Goal: Task Accomplishment & Management: Manage account settings

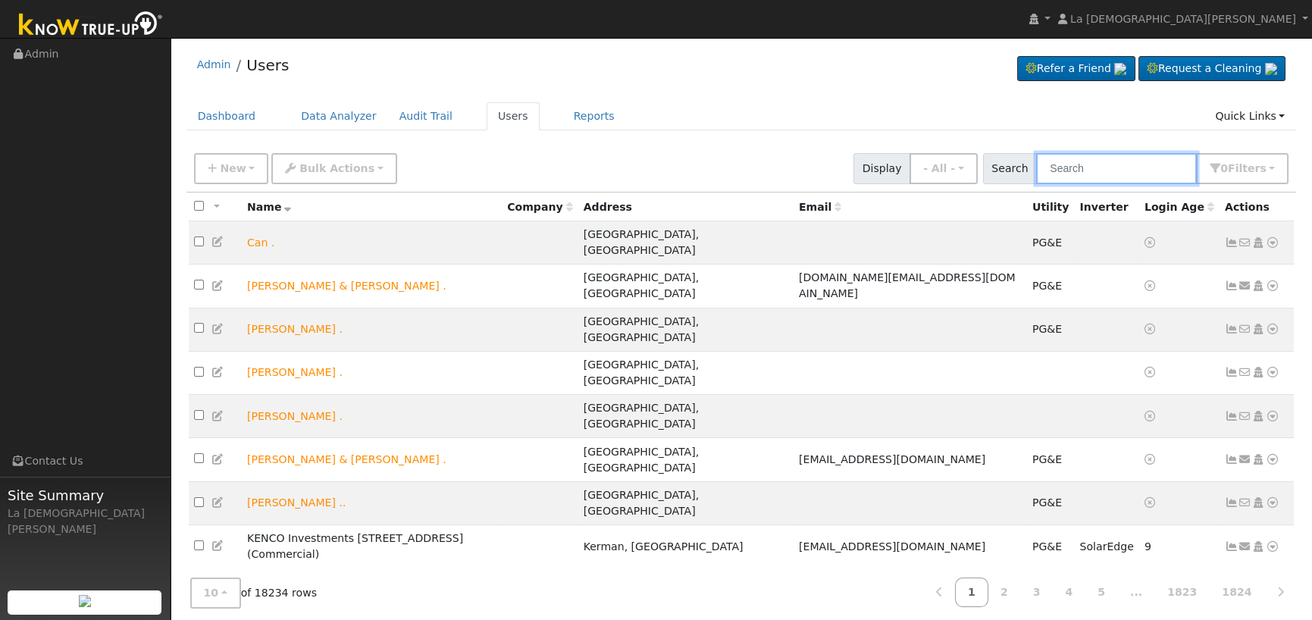
click at [1099, 162] on input "text" at bounding box center [1116, 168] width 161 height 31
paste input "[PHONE_NUMBER]"
type input "[PHONE_NUMBER]"
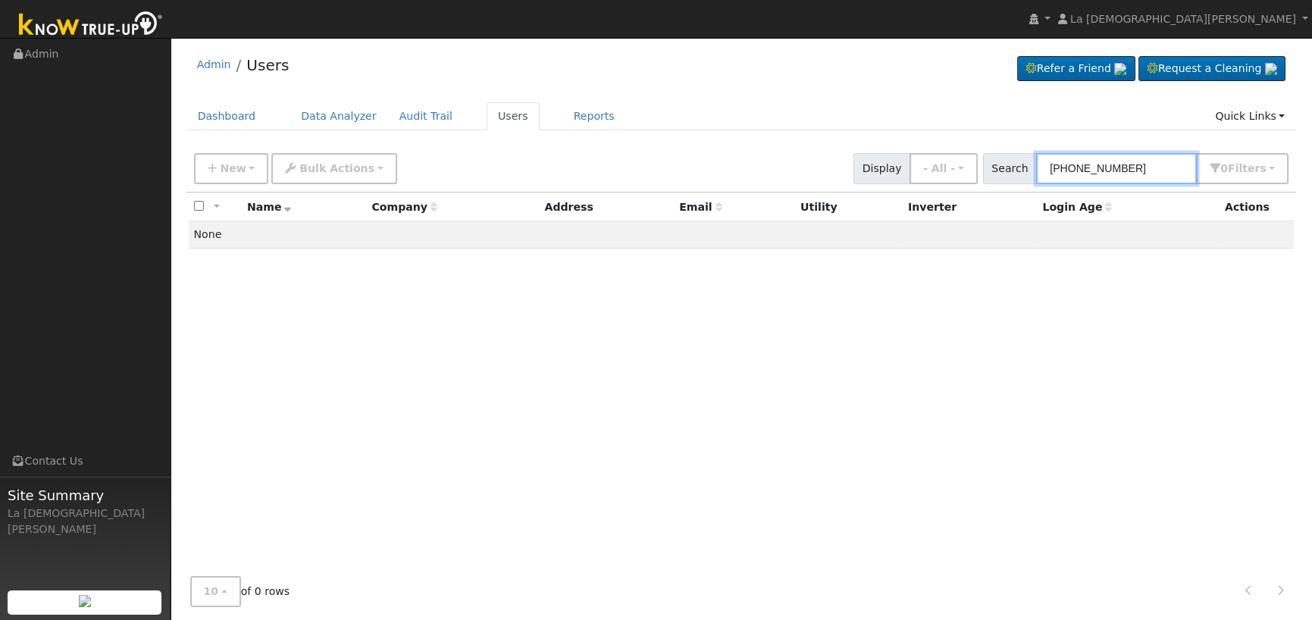
drag, startPoint x: 1167, startPoint y: 167, endPoint x: 1014, endPoint y: 169, distance: 153.1
click at [1014, 169] on div "Search [PHONE_NUMBER] 0 Filter s Role Show - All - Show Leads Admin Billing Adm…" at bounding box center [1136, 168] width 306 height 31
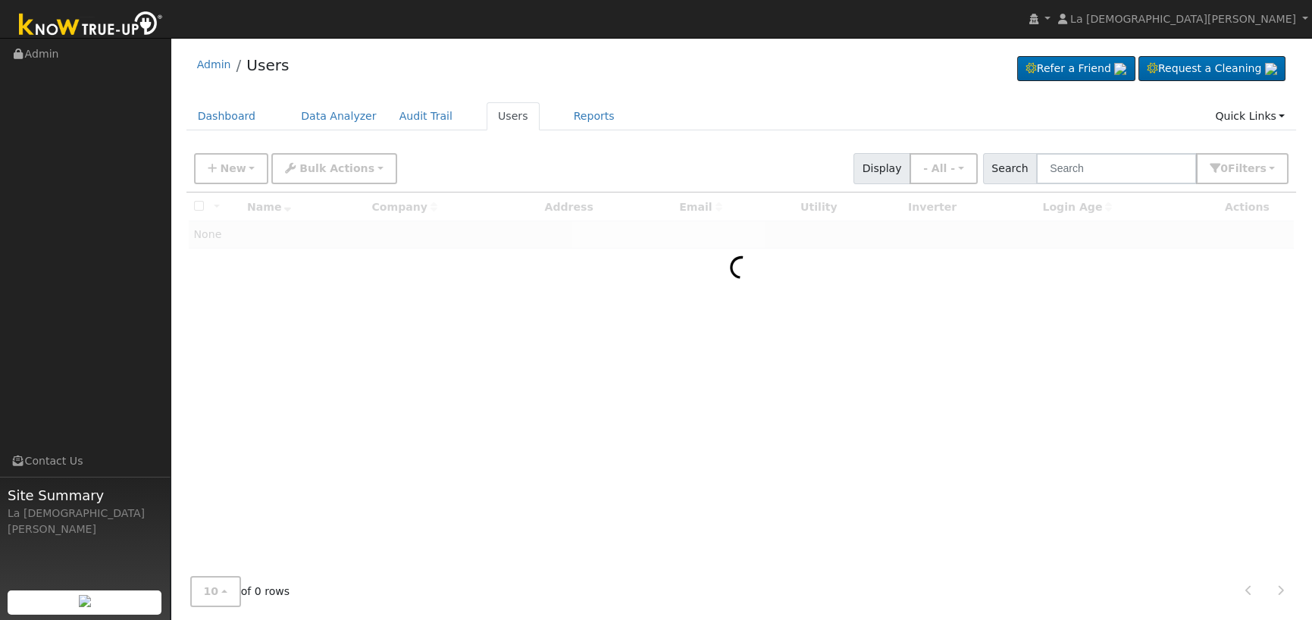
click at [816, 81] on div "Admin Users Refer a Friend Request a Cleaning" at bounding box center [741, 68] width 1110 height 46
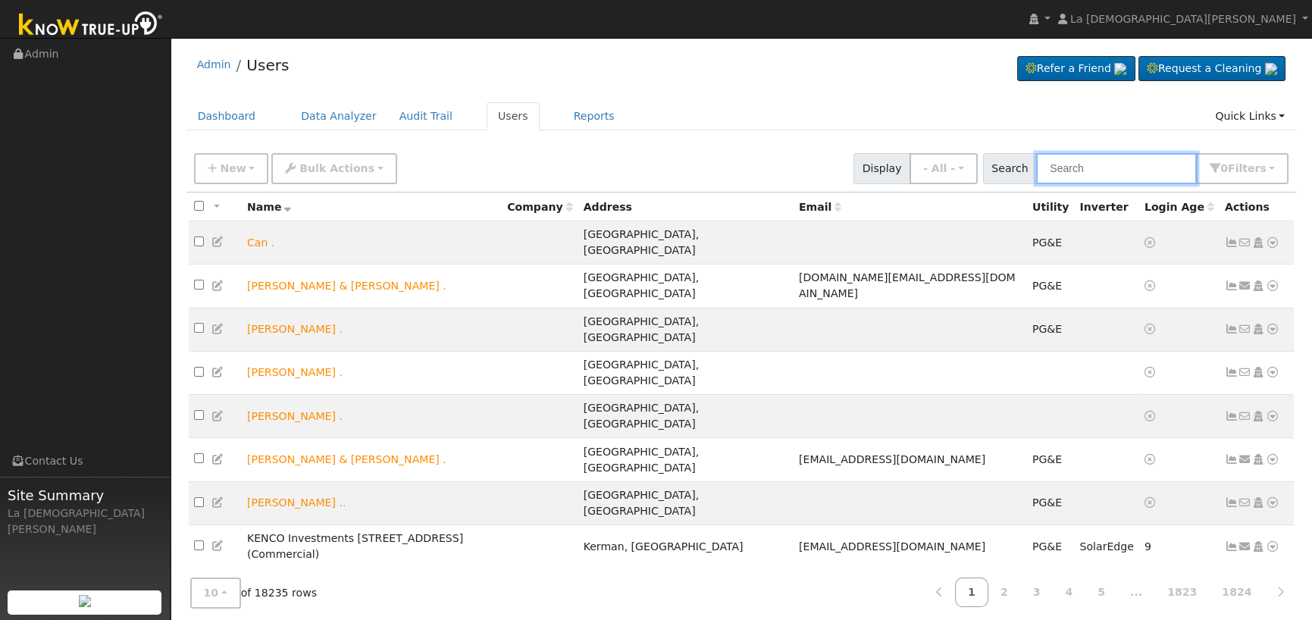
click at [1112, 166] on input "text" at bounding box center [1116, 168] width 161 height 31
paste input "[PERSON_NAME]"
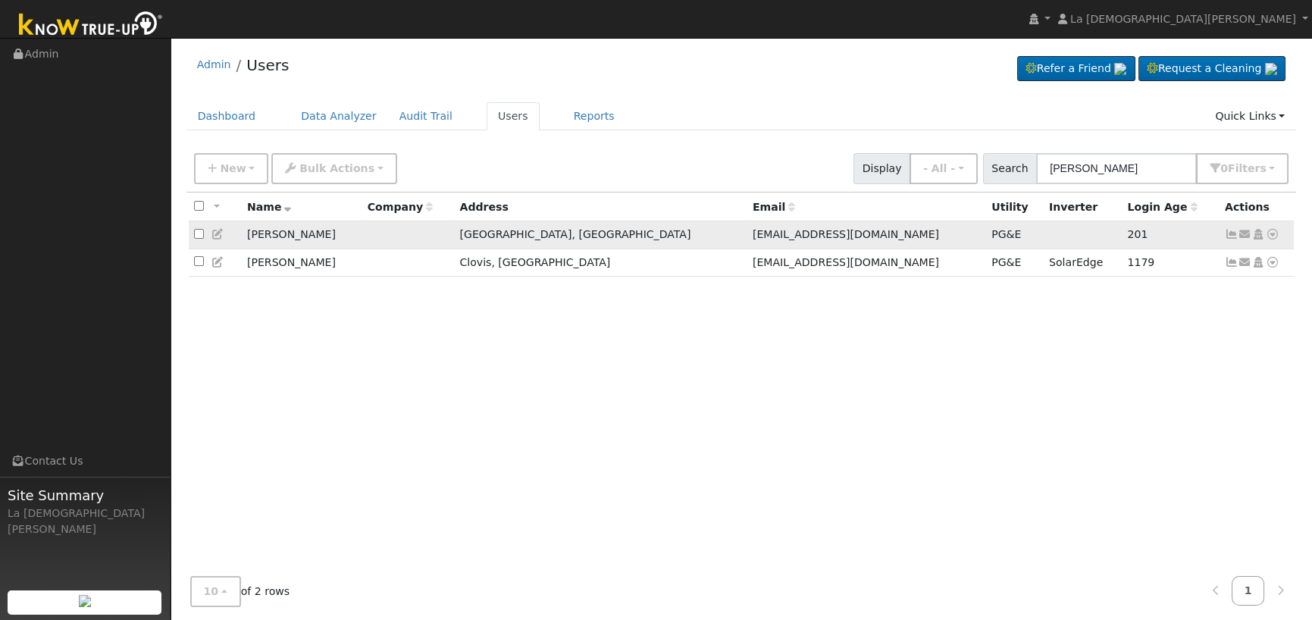
click at [1231, 235] on icon at bounding box center [1231, 234] width 14 height 11
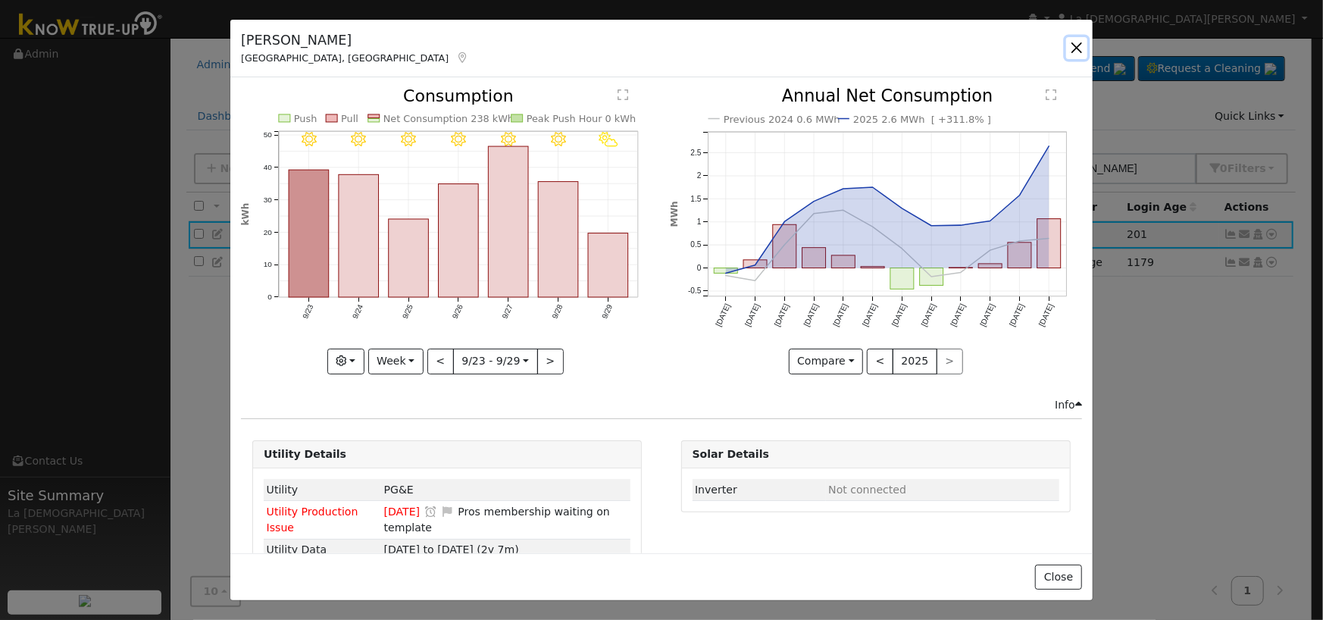
click at [1082, 49] on button "button" at bounding box center [1076, 47] width 21 height 21
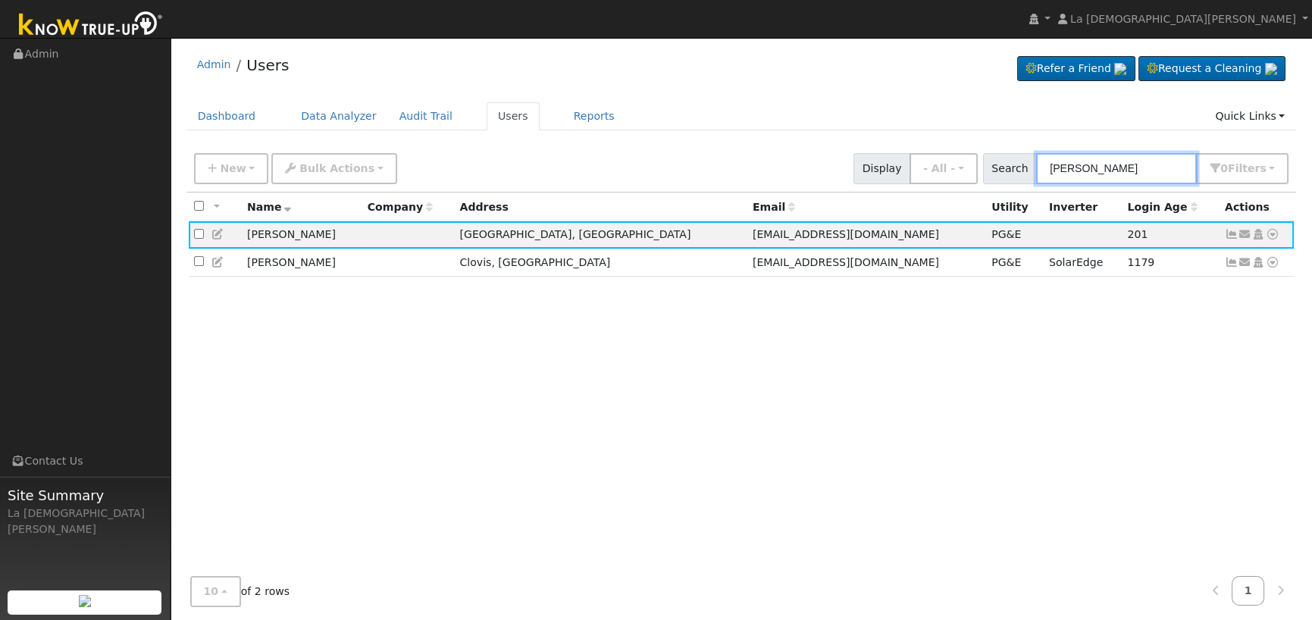
click at [1098, 166] on input "[PERSON_NAME]" at bounding box center [1116, 168] width 161 height 31
click at [1095, 166] on input "[PERSON_NAME]" at bounding box center [1116, 168] width 161 height 31
paste input "[PERSON_NAME]"
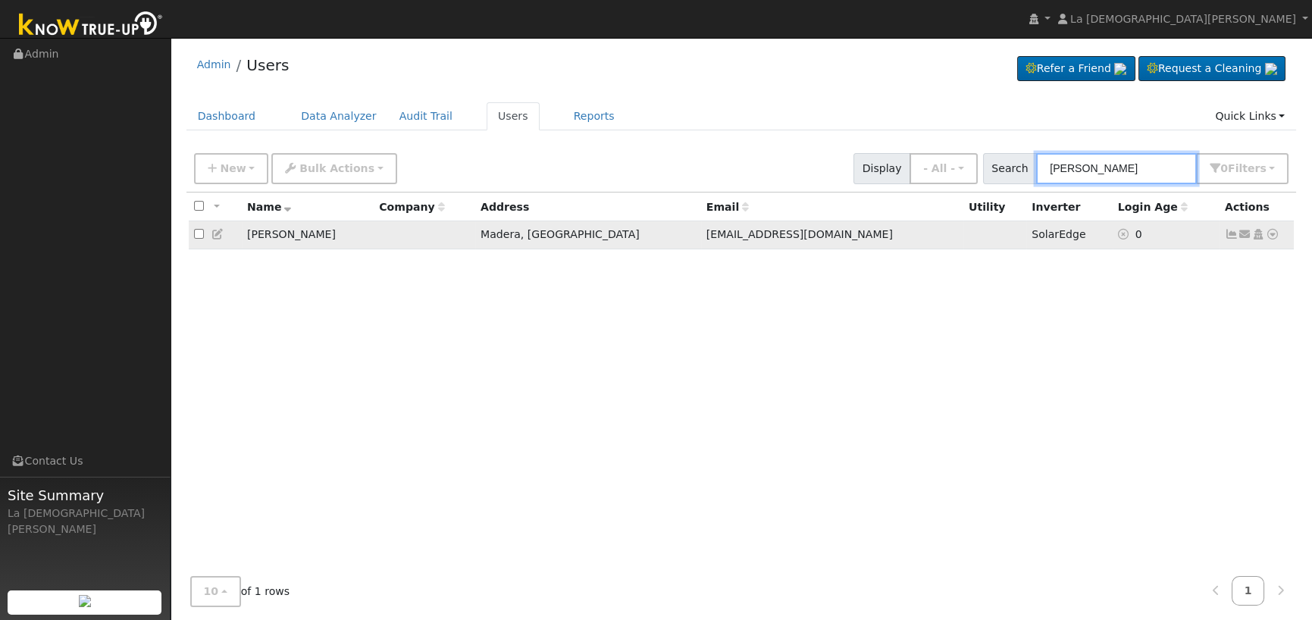
type input "[PERSON_NAME]"
click at [1232, 231] on icon at bounding box center [1231, 234] width 14 height 11
